Goal: Task Accomplishment & Management: Manage account settings

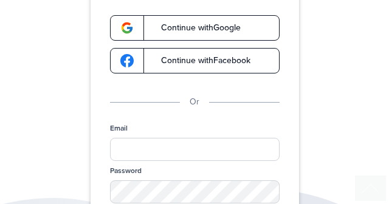
scroll to position [111, 0]
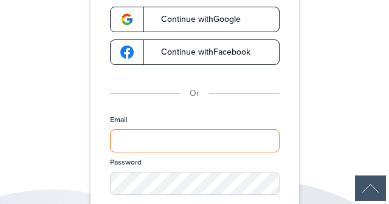
click at [140, 143] on input "Email" at bounding box center [195, 140] width 170 height 23
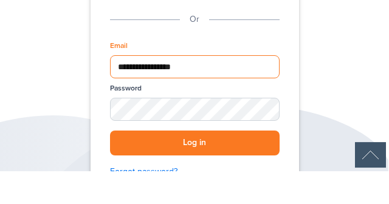
type input "**********"
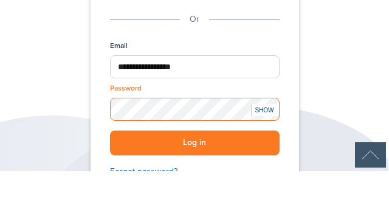
scroll to position [194, 0]
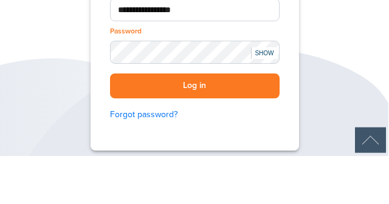
click at [206, 146] on button "Log in" at bounding box center [195, 134] width 170 height 25
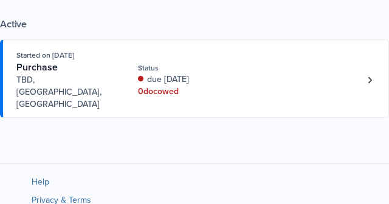
scroll to position [149, 0]
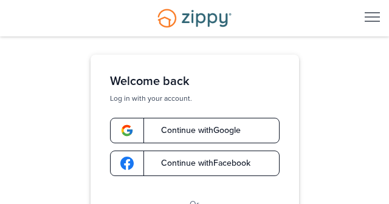
click at [377, 17] on span "Desktop Navigation" at bounding box center [372, 16] width 15 height 1
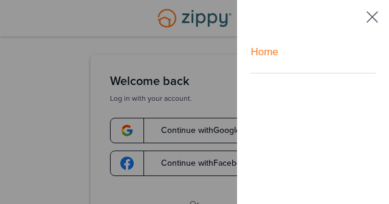
click at [374, 16] on span at bounding box center [372, 17] width 12 height 12
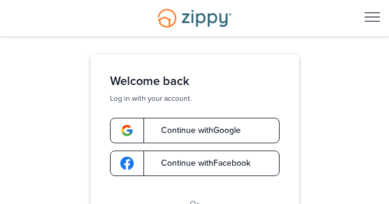
click at [370, 21] on span "Desktop Navigation" at bounding box center [372, 21] width 15 height 1
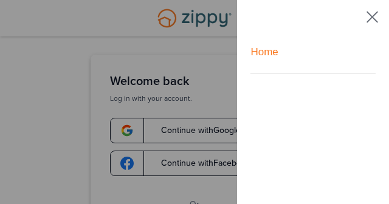
click at [278, 55] on link "Home" at bounding box center [312, 52] width 125 height 41
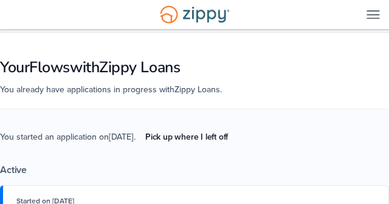
click at [372, 12] on img at bounding box center [372, 14] width 13 height 9
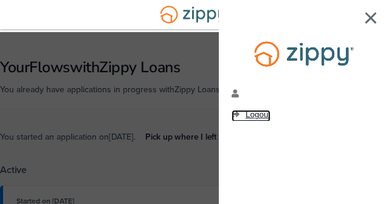
click at [269, 118] on span "Logout" at bounding box center [257, 114] width 25 height 9
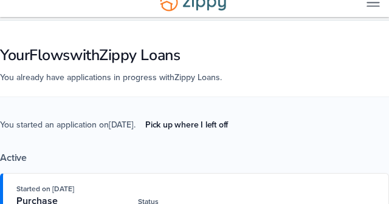
scroll to position [49, 0]
